Goal: Navigation & Orientation: Find specific page/section

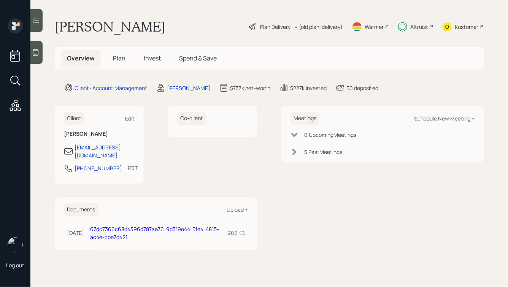
click at [116, 60] on span "Plan" at bounding box center [119, 58] width 13 height 8
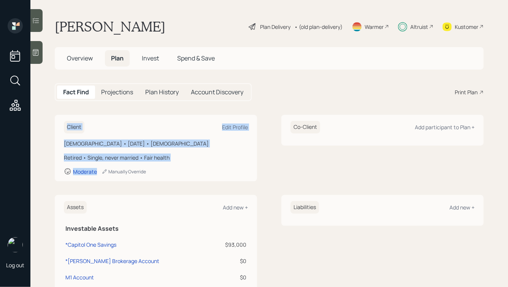
drag, startPoint x: 247, startPoint y: 174, endPoint x: 145, endPoint y: 108, distance: 120.8
click at [145, 108] on main "Rod Price Plan Delivery • (old plan-delivery) Warmer Altruist Kustomer Overview…" at bounding box center [269, 143] width 478 height 287
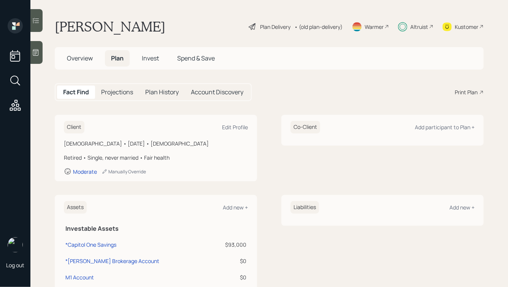
click at [150, 61] on span "Invest" at bounding box center [150, 58] width 17 height 8
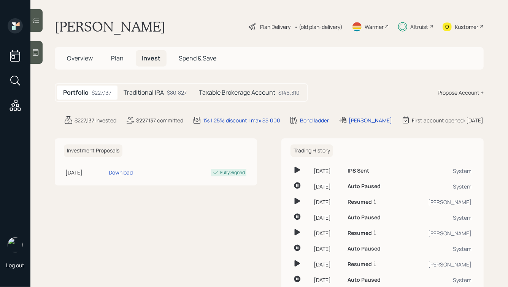
click at [163, 92] on h5 "Traditional IRA" at bounding box center [144, 92] width 40 height 7
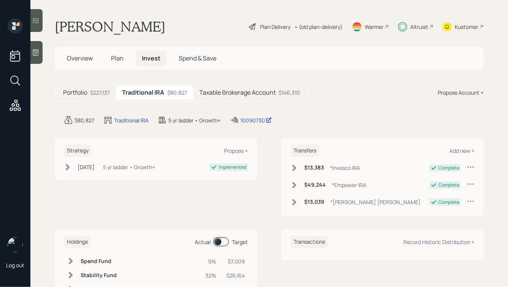
click at [88, 55] on span "Overview" at bounding box center [80, 58] width 26 height 8
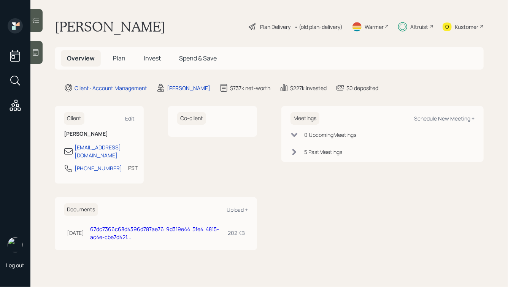
click at [135, 37] on main "Rod Price Plan Delivery • (old plan-delivery) Warmer Altruist Kustomer Overview…" at bounding box center [269, 143] width 478 height 287
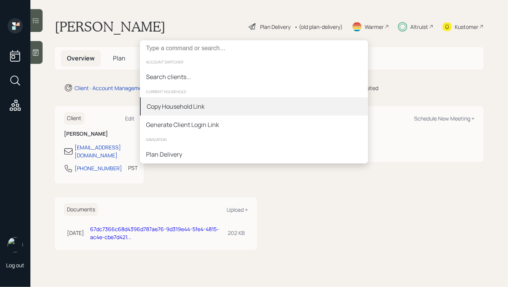
click at [181, 104] on div "Copy Household Link" at bounding box center [176, 106] width 58 height 9
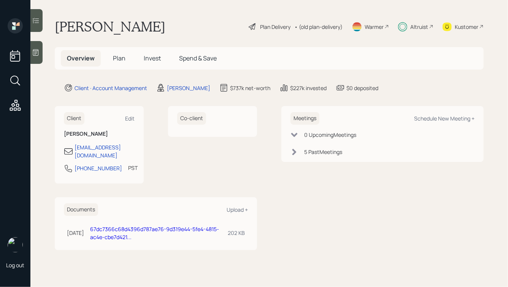
click at [16, 24] on icon at bounding box center [15, 25] width 15 height 15
click at [14, 110] on icon at bounding box center [15, 105] width 11 height 11
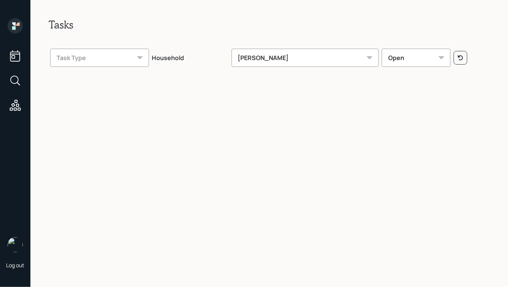
click at [415, 59] on div "Open" at bounding box center [416, 58] width 69 height 18
click at [404, 99] on div "Open" at bounding box center [416, 96] width 68 height 18
click at [416, 63] on div "Open" at bounding box center [416, 58] width 69 height 18
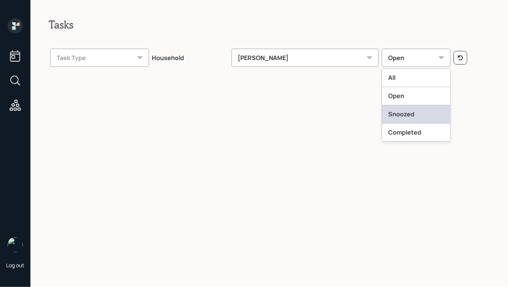
click at [398, 114] on div "Snoozed" at bounding box center [416, 114] width 68 height 18
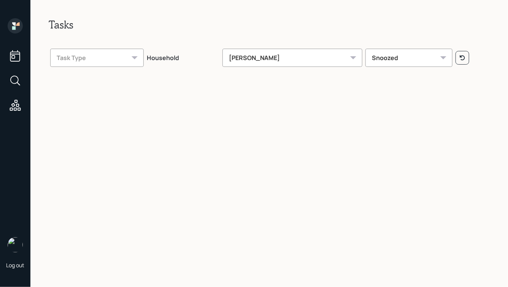
click at [403, 60] on div "Snoozed" at bounding box center [409, 58] width 87 height 18
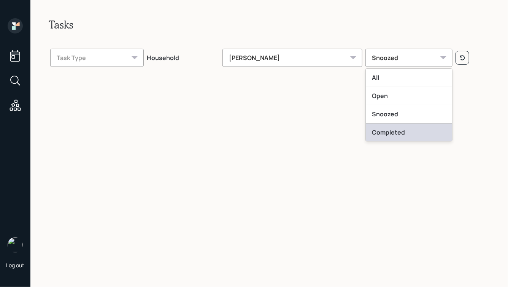
click at [397, 133] on div "Completed" at bounding box center [409, 133] width 86 height 18
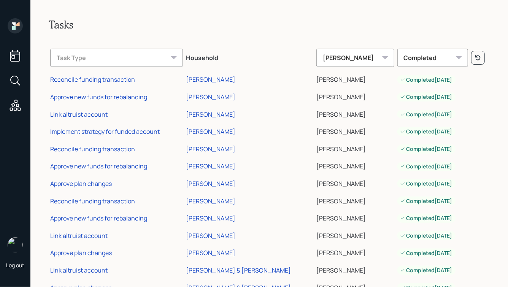
click at [17, 54] on icon at bounding box center [15, 56] width 14 height 14
